Goal: Check status: Check status

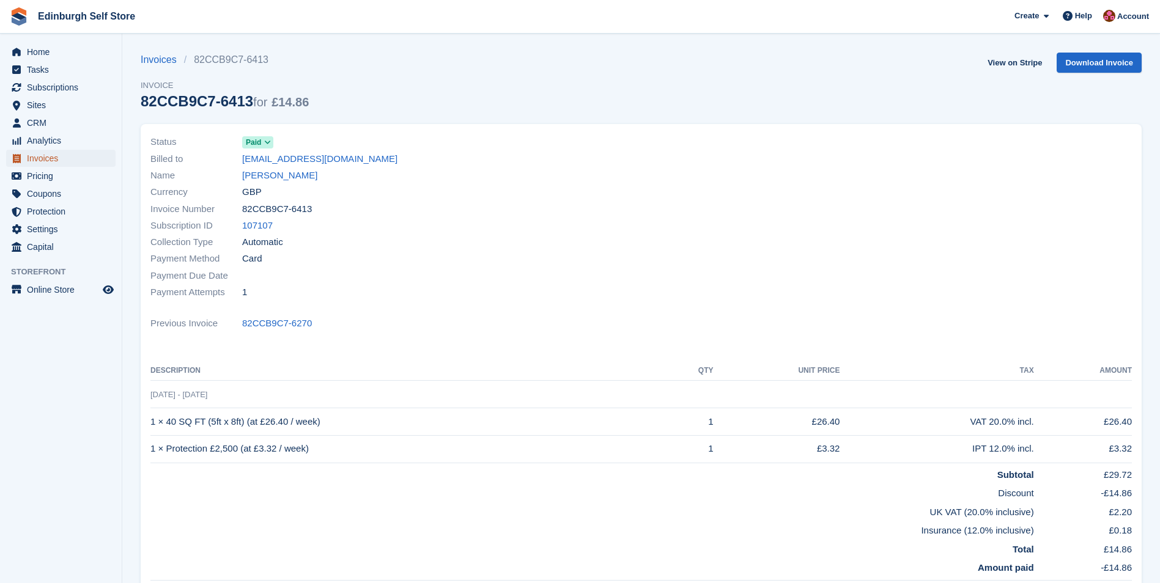
click at [64, 159] on span "Invoices" at bounding box center [63, 158] width 73 height 17
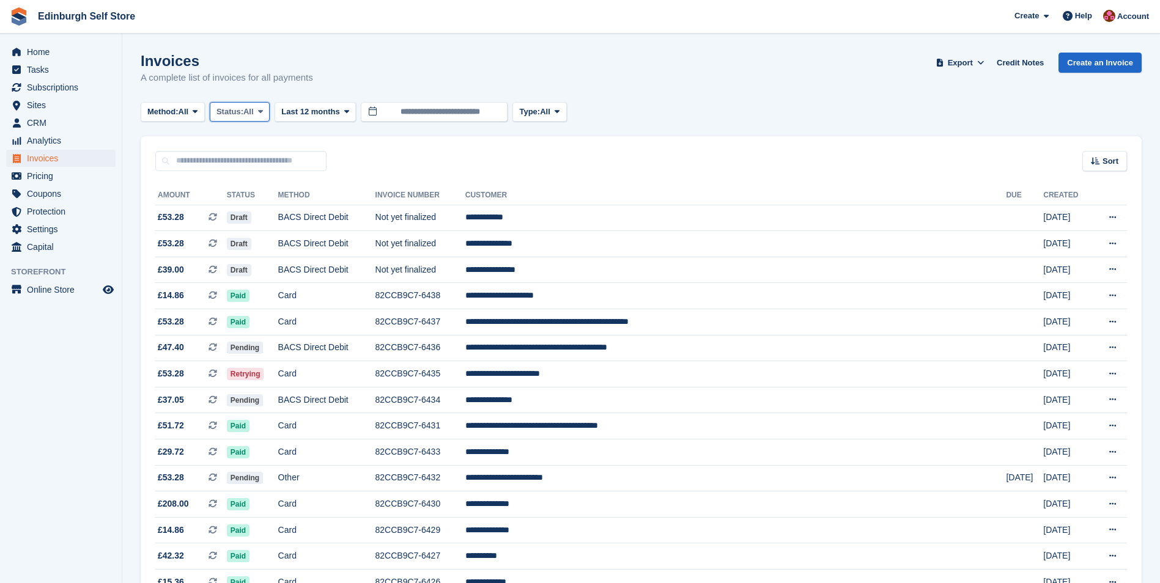
drag, startPoint x: 263, startPoint y: 111, endPoint x: 259, endPoint y: 122, distance: 11.5
click at [263, 111] on icon at bounding box center [260, 112] width 5 height 8
click at [257, 207] on link "Open" at bounding box center [268, 207] width 106 height 22
